Goal: Task Accomplishment & Management: Use online tool/utility

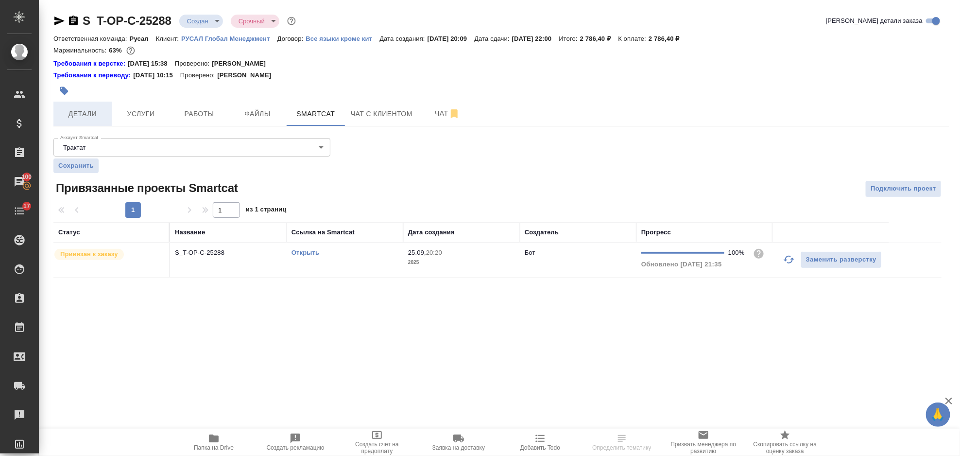
click at [84, 120] on button "Детали" at bounding box center [82, 114] width 58 height 24
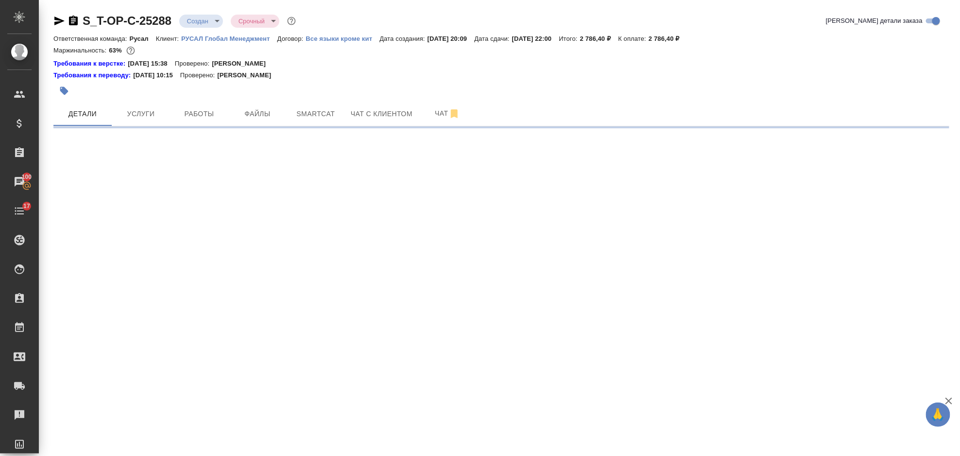
select select "RU"
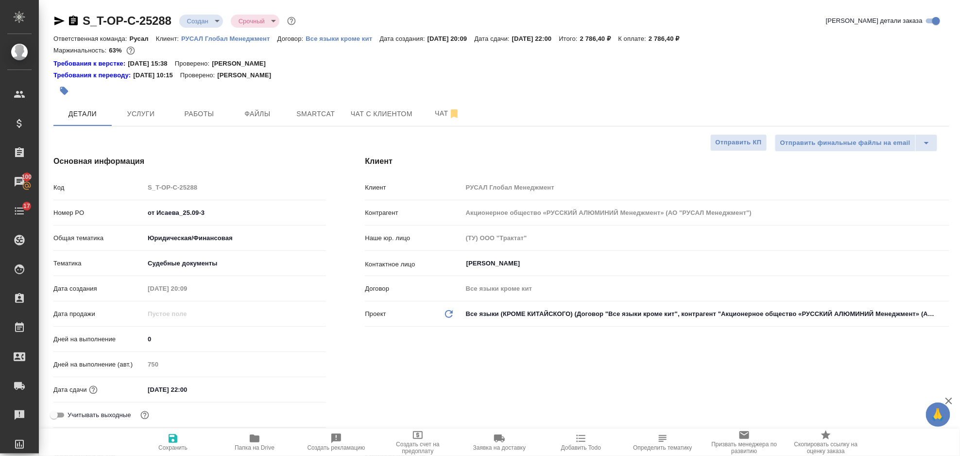
type textarea "x"
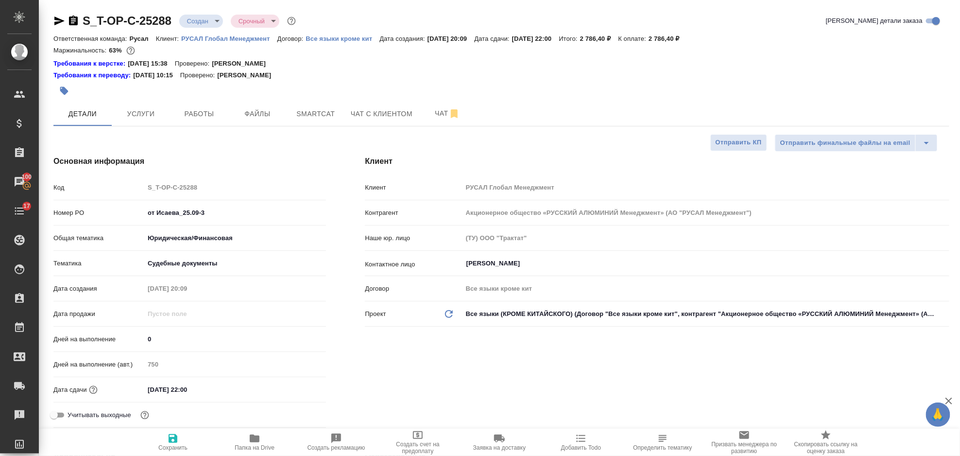
type textarea "x"
click at [207, 119] on span "Работы" at bounding box center [199, 114] width 47 height 12
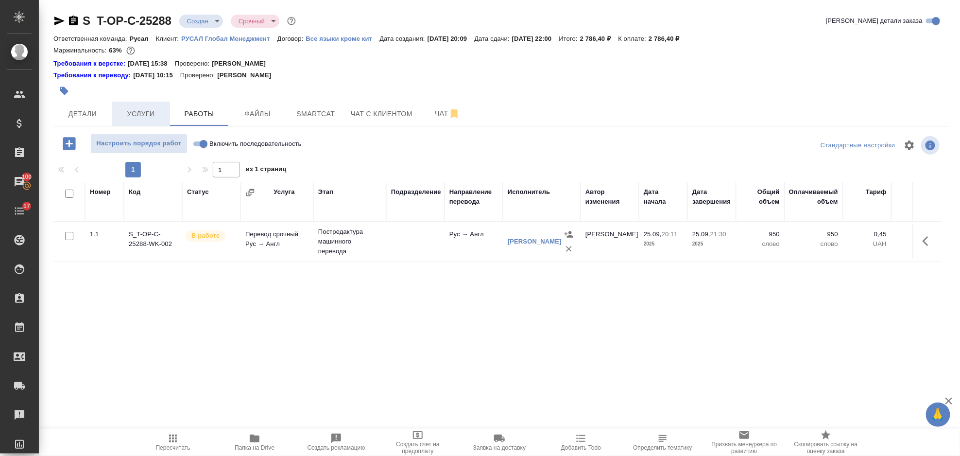
click at [152, 121] on button "Услуги" at bounding box center [141, 114] width 58 height 24
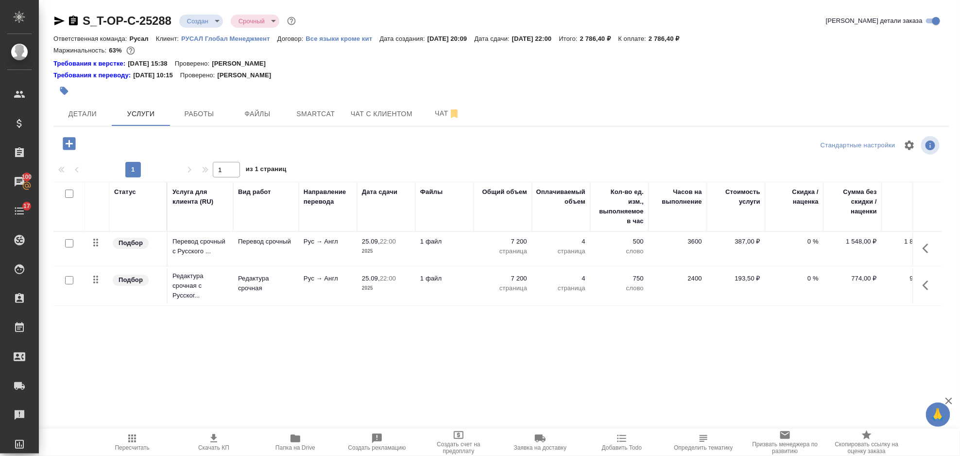
click at [71, 142] on icon "button" at bounding box center [69, 143] width 13 height 13
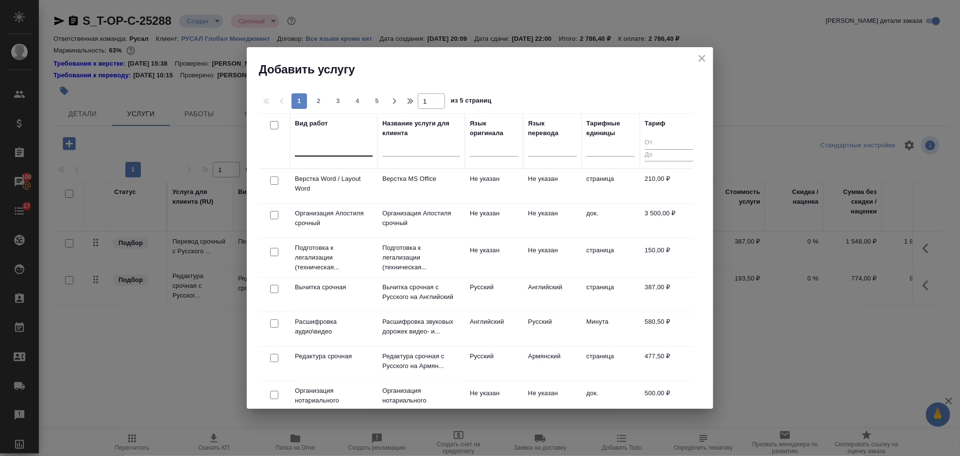
click at [316, 148] on div at bounding box center [334, 146] width 78 height 14
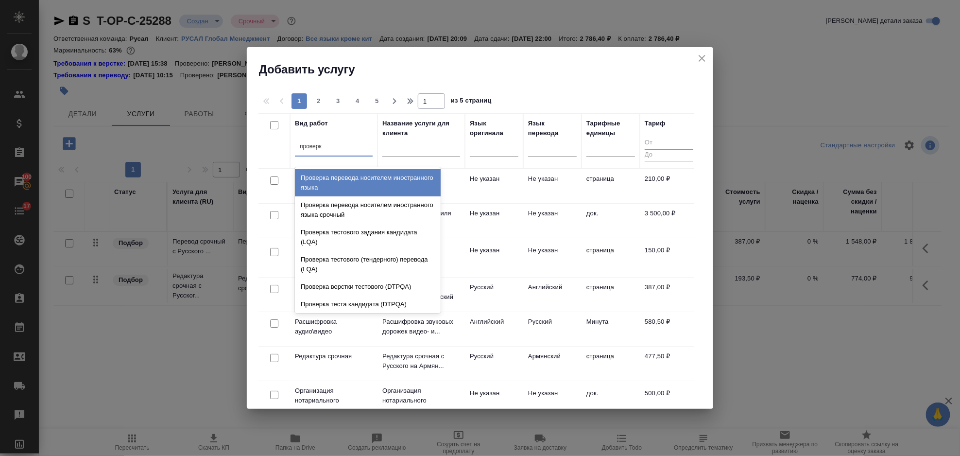
type input "проверка"
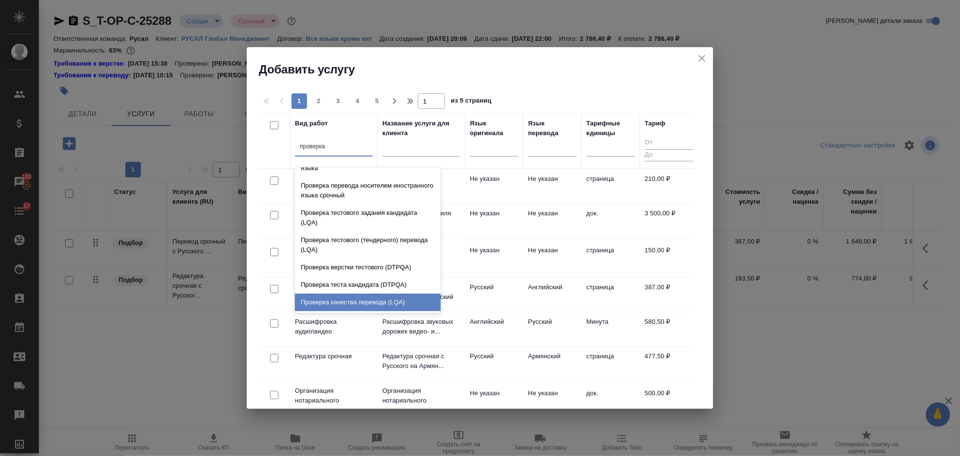
click at [356, 305] on div "Проверка качества перевода (LQA)" at bounding box center [368, 301] width 146 height 17
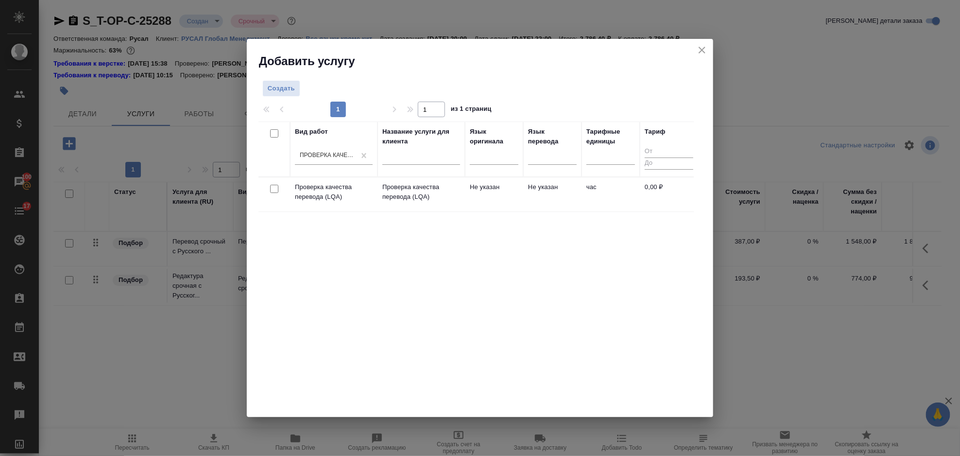
click at [274, 186] on input "checkbox" at bounding box center [274, 189] width 8 height 8
checkbox input "true"
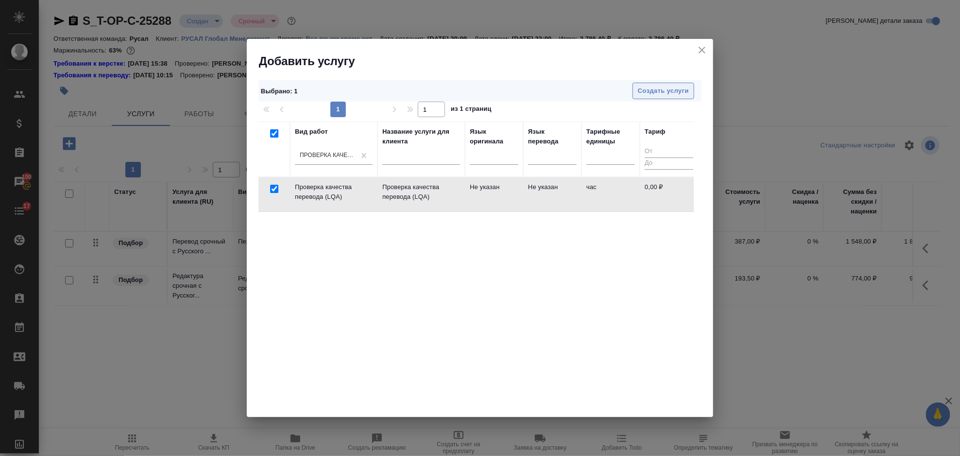
click at [669, 96] on span "Создать услуги" at bounding box center [663, 90] width 51 height 11
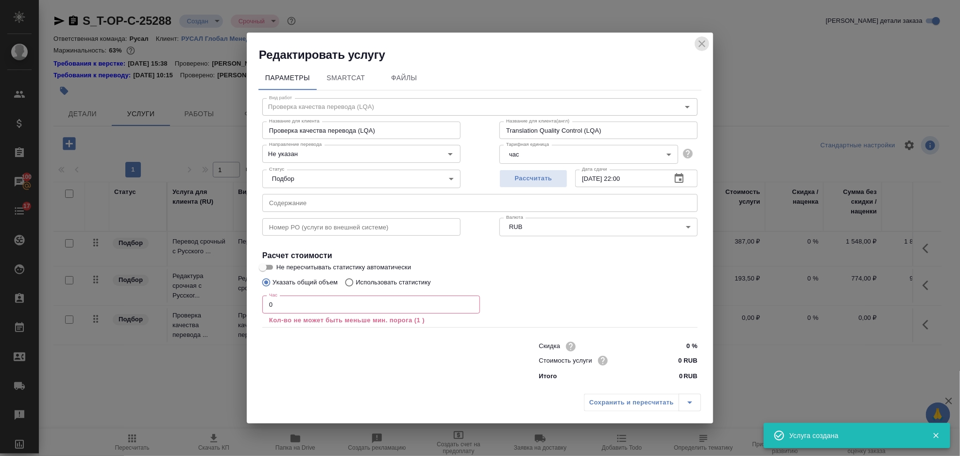
click at [703, 42] on icon "close" at bounding box center [701, 43] width 7 height 7
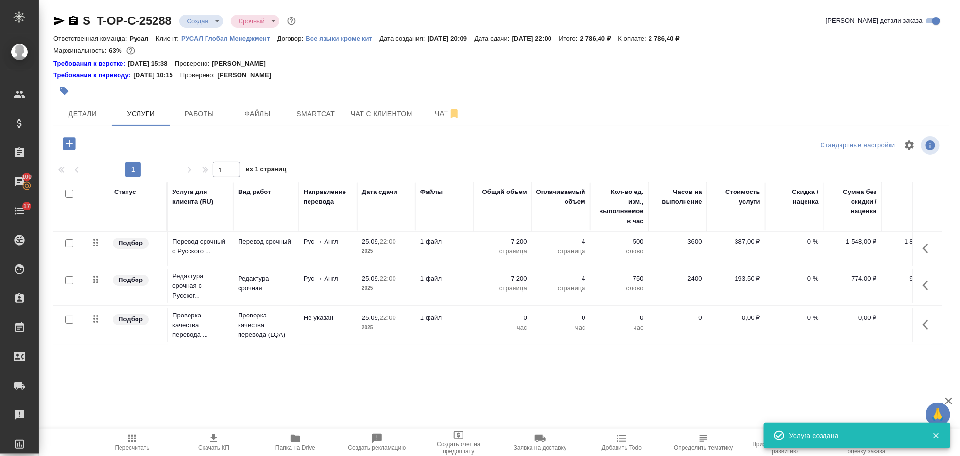
click at [922, 323] on button "button" at bounding box center [927, 324] width 23 height 23
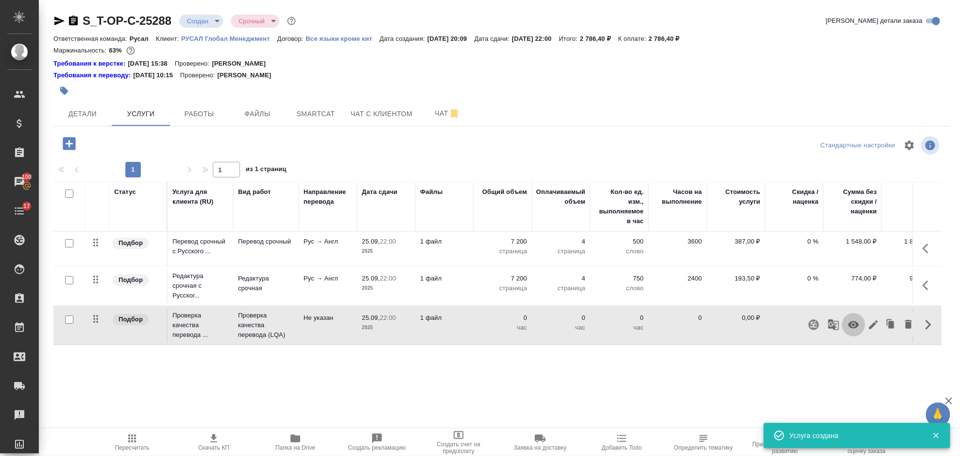
click at [850, 329] on icon "button" at bounding box center [853, 325] width 12 height 12
click at [127, 442] on icon "button" at bounding box center [132, 438] width 12 height 12
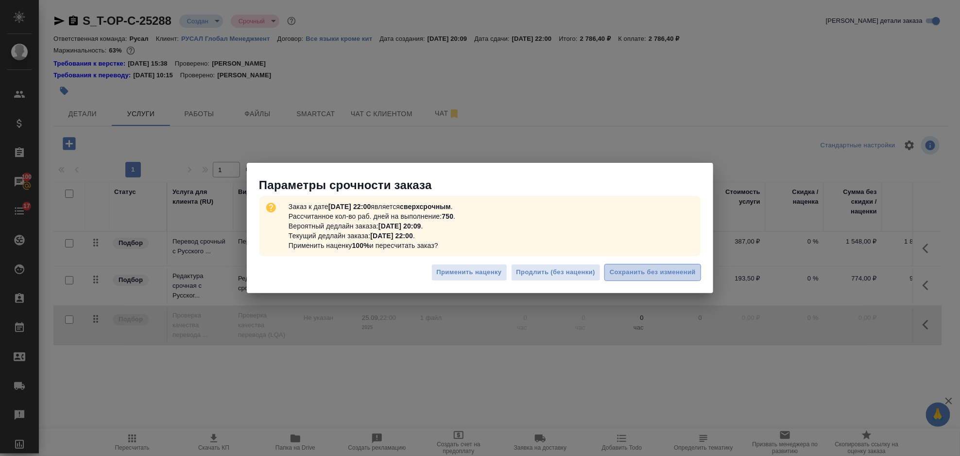
click at [645, 266] on button "Сохранить без изменений" at bounding box center [652, 272] width 97 height 17
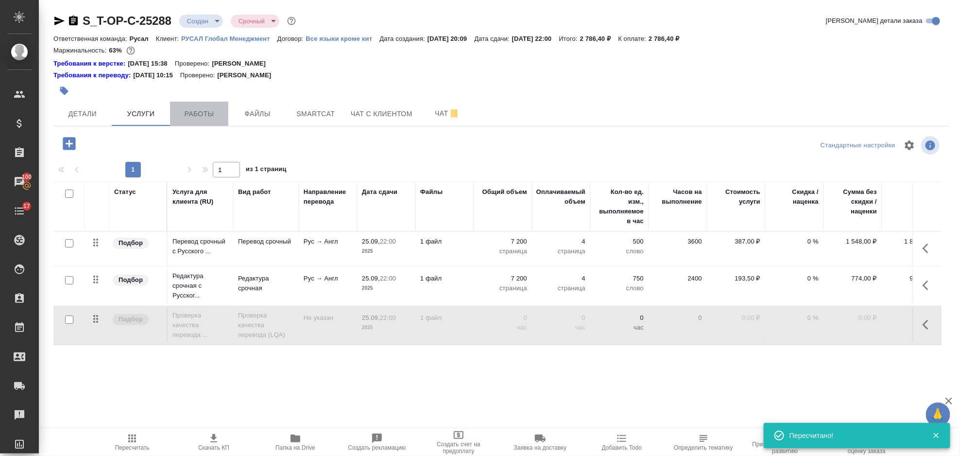
click at [202, 114] on span "Работы" at bounding box center [199, 114] width 47 height 12
